Goal: Check status: Check status

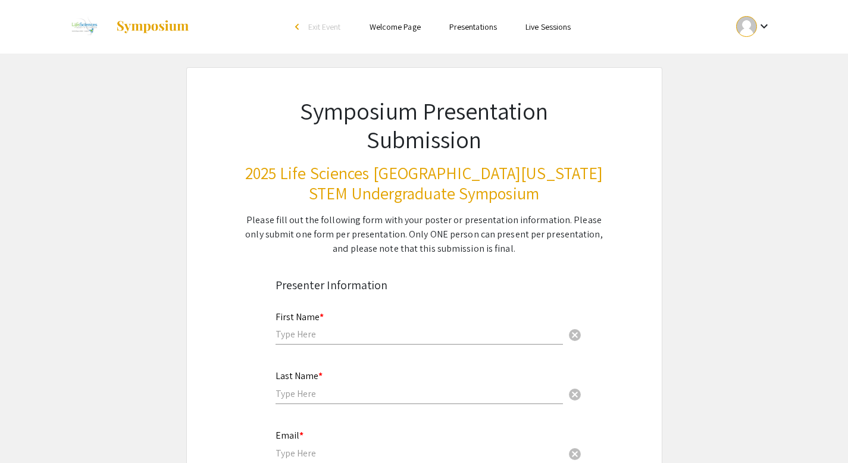
click at [760, 39] on div "keyboard_arrow_down" at bounding box center [753, 26] width 41 height 27
click at [749, 64] on button "My Account" at bounding box center [760, 59] width 73 height 29
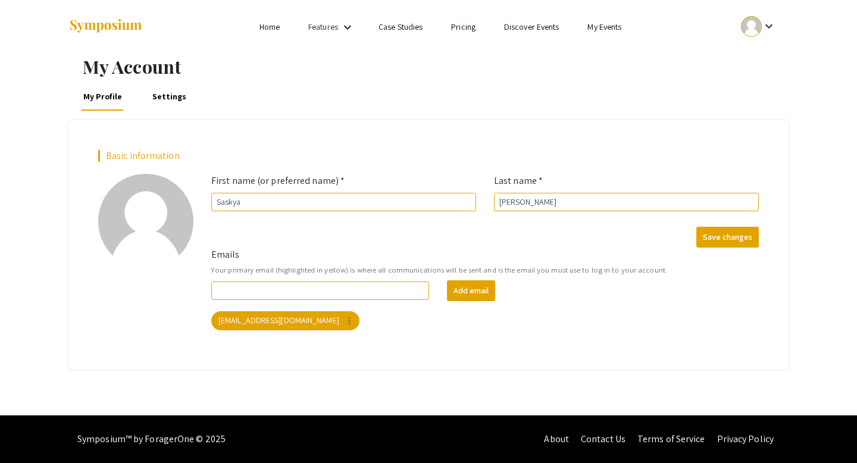
click at [754, 35] on div at bounding box center [751, 26] width 21 height 21
click at [740, 102] on button "Sign out" at bounding box center [764, 116] width 73 height 29
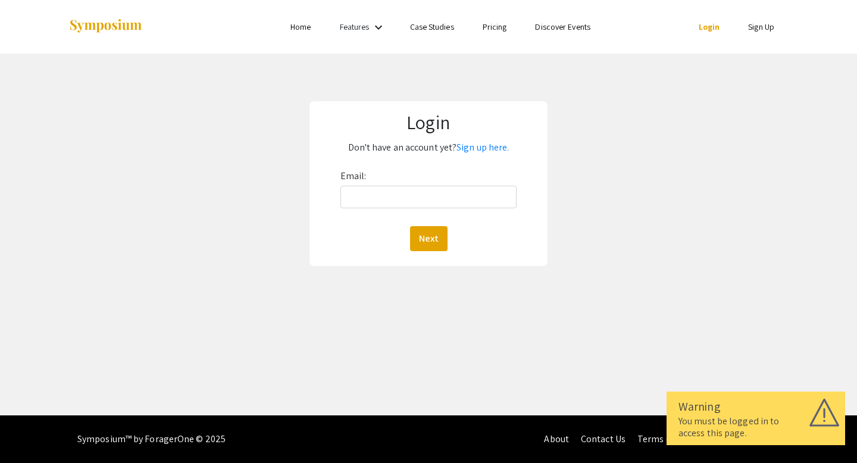
click at [708, 29] on link "Login" at bounding box center [708, 26] width 21 height 11
click at [437, 186] on input "Email:" at bounding box center [428, 197] width 177 height 23
click at [429, 194] on input "Email:" at bounding box center [428, 197] width 177 height 23
type input "[EMAIL_ADDRESS][DOMAIN_NAME]"
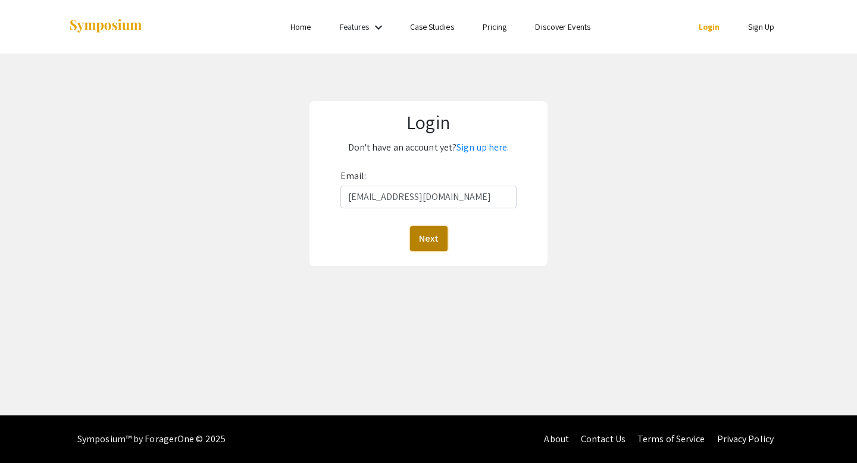
click at [425, 233] on button "Next" at bounding box center [428, 238] width 37 height 25
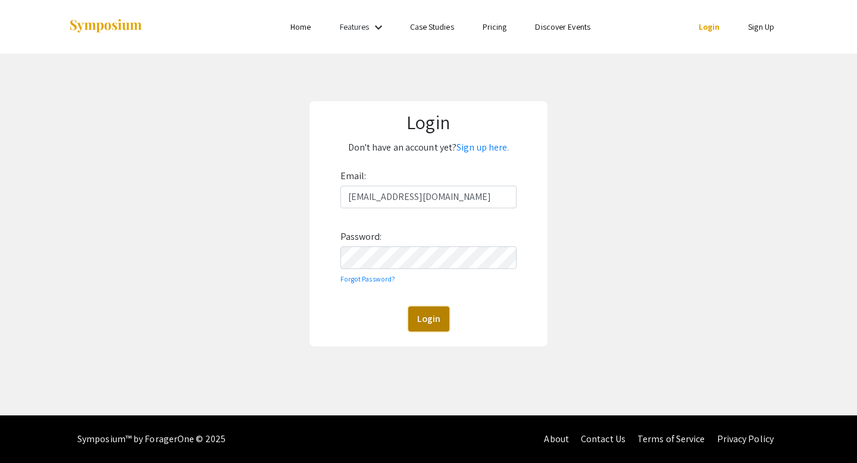
click at [431, 318] on button "Login" at bounding box center [428, 318] width 41 height 25
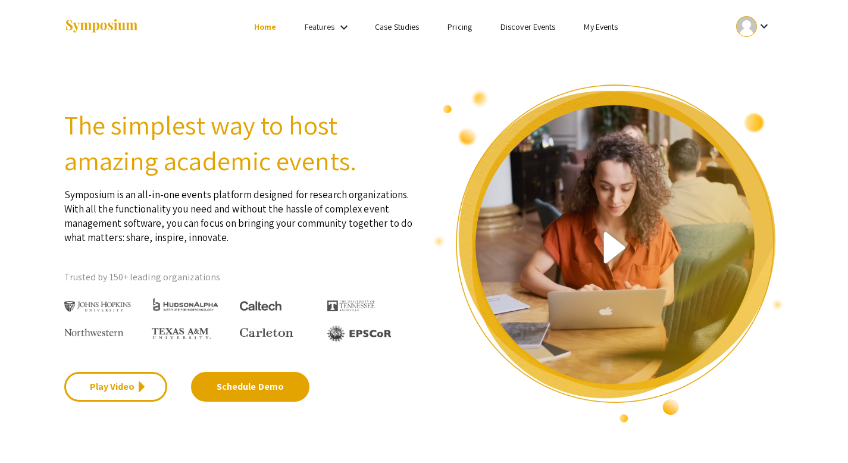
click at [762, 23] on mat-icon "keyboard_arrow_down" at bounding box center [764, 26] width 14 height 14
click at [740, 89] on button "My Submissions" at bounding box center [760, 87] width 73 height 29
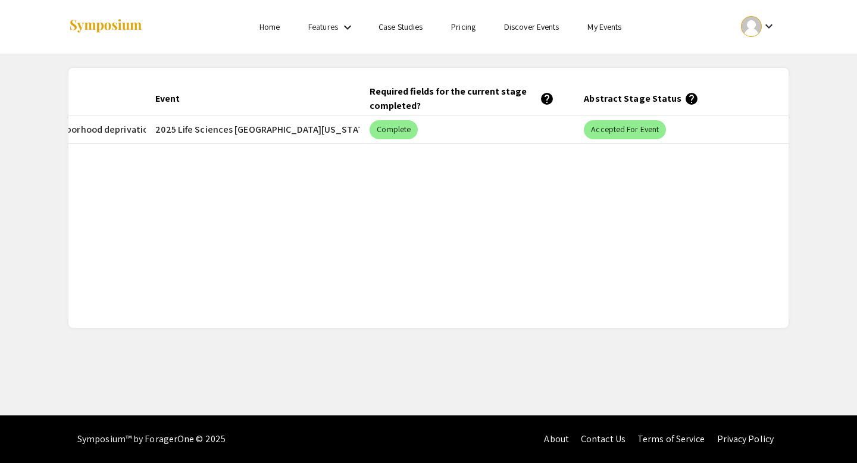
scroll to position [0, 188]
click at [624, 130] on mat-chip "Accepted for Event" at bounding box center [625, 129] width 82 height 19
click at [622, 136] on mat-chip "Accepted for Event" at bounding box center [625, 129] width 82 height 19
